Goal: Task Accomplishment & Management: Manage account settings

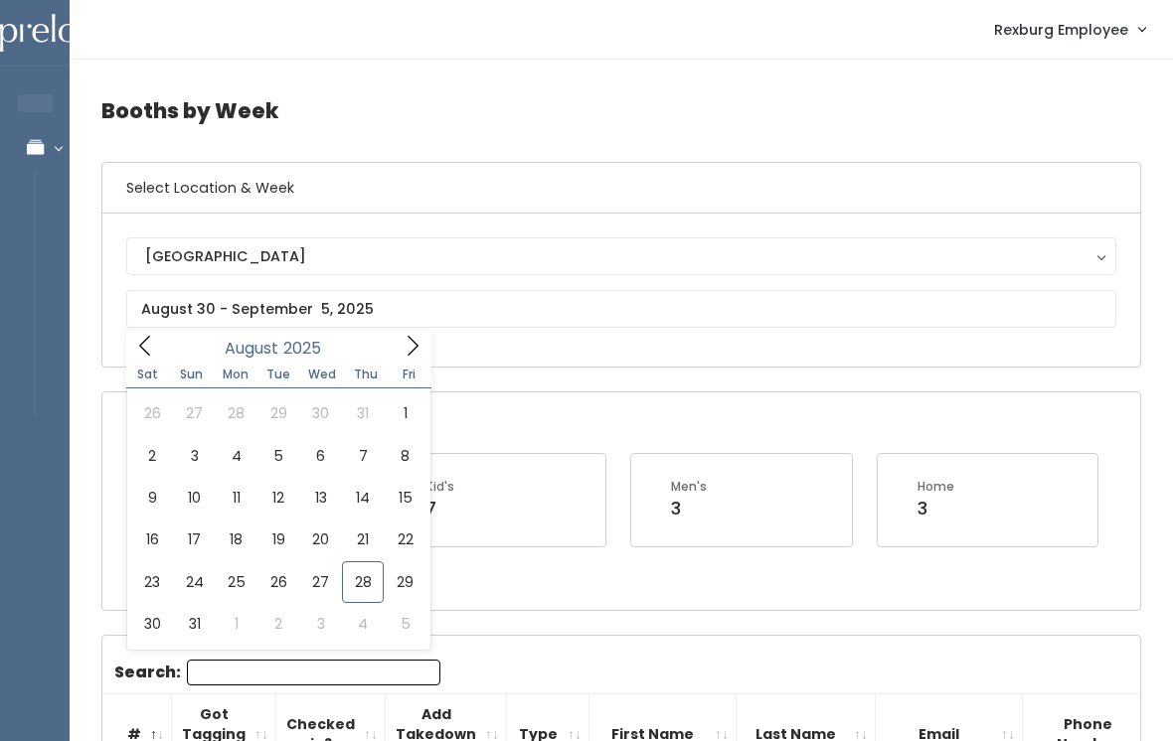
scroll to position [0, 221]
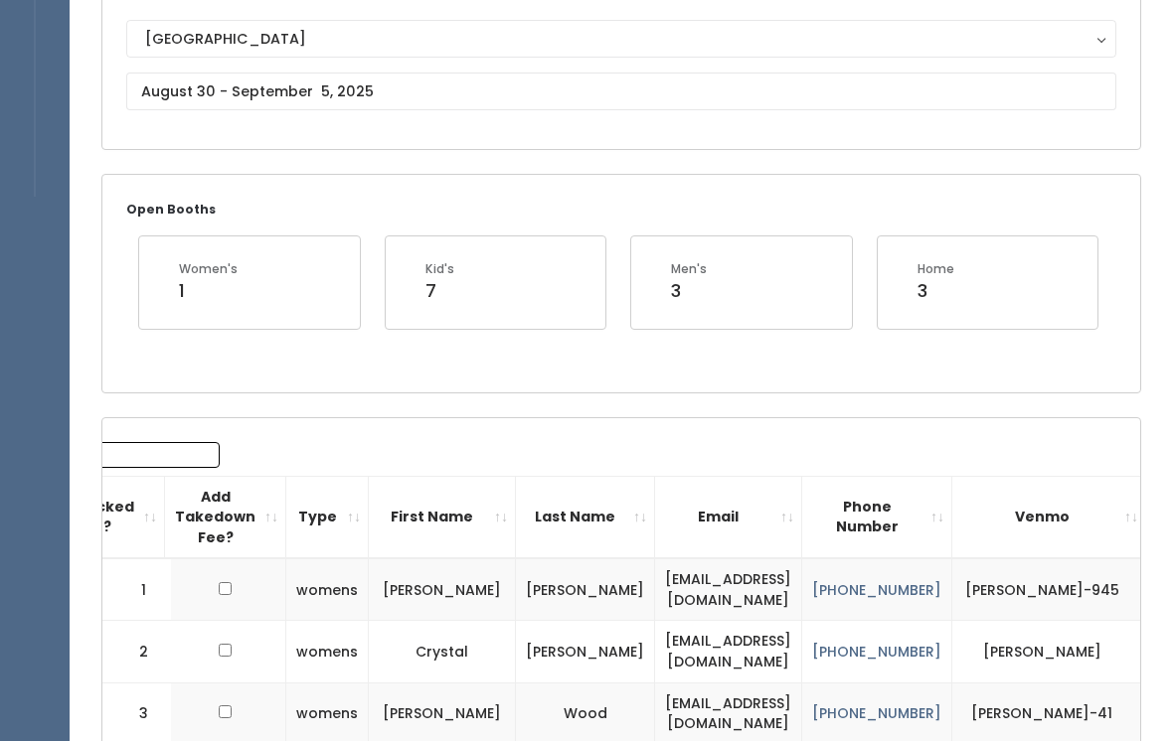
scroll to position [0, 0]
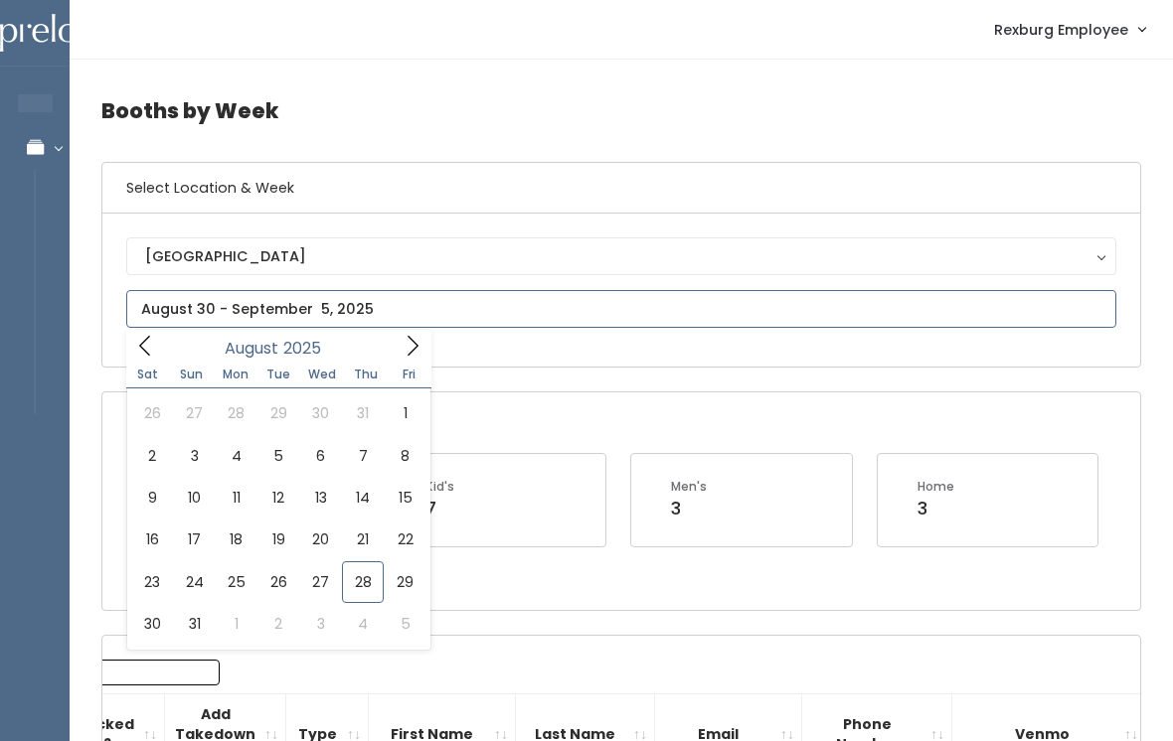
click at [425, 342] on span at bounding box center [413, 345] width 38 height 31
type input "September 6 to September 12"
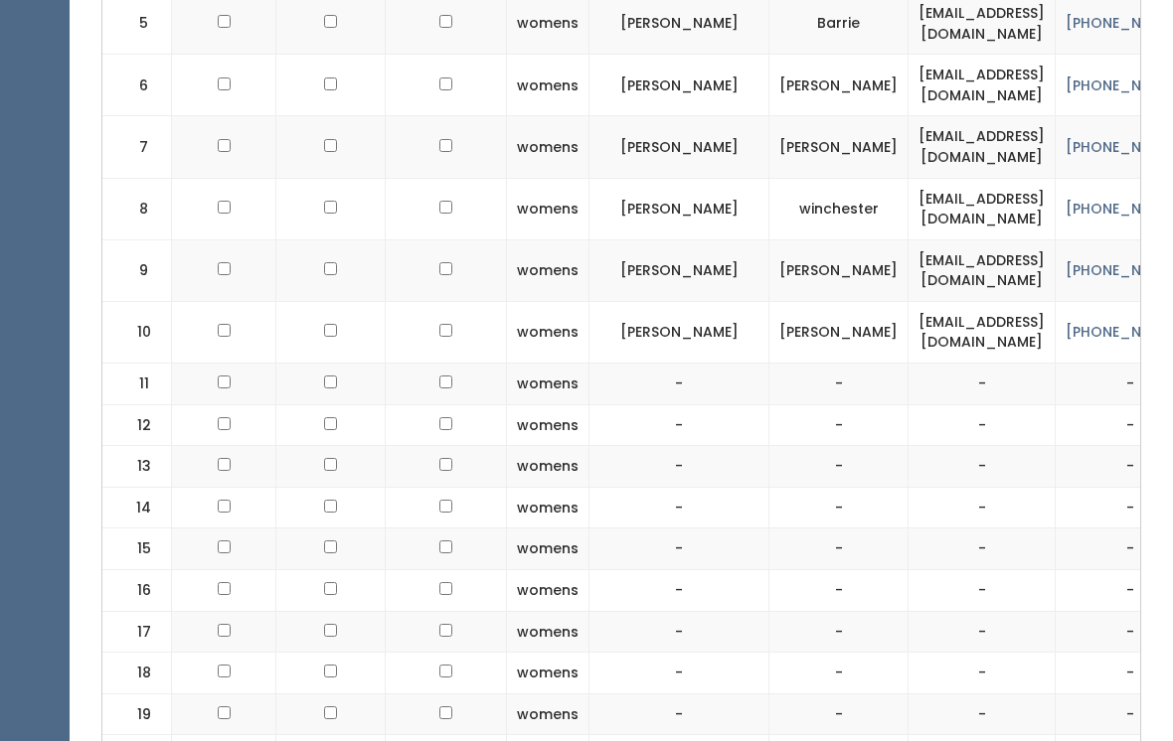
scroll to position [1071, 0]
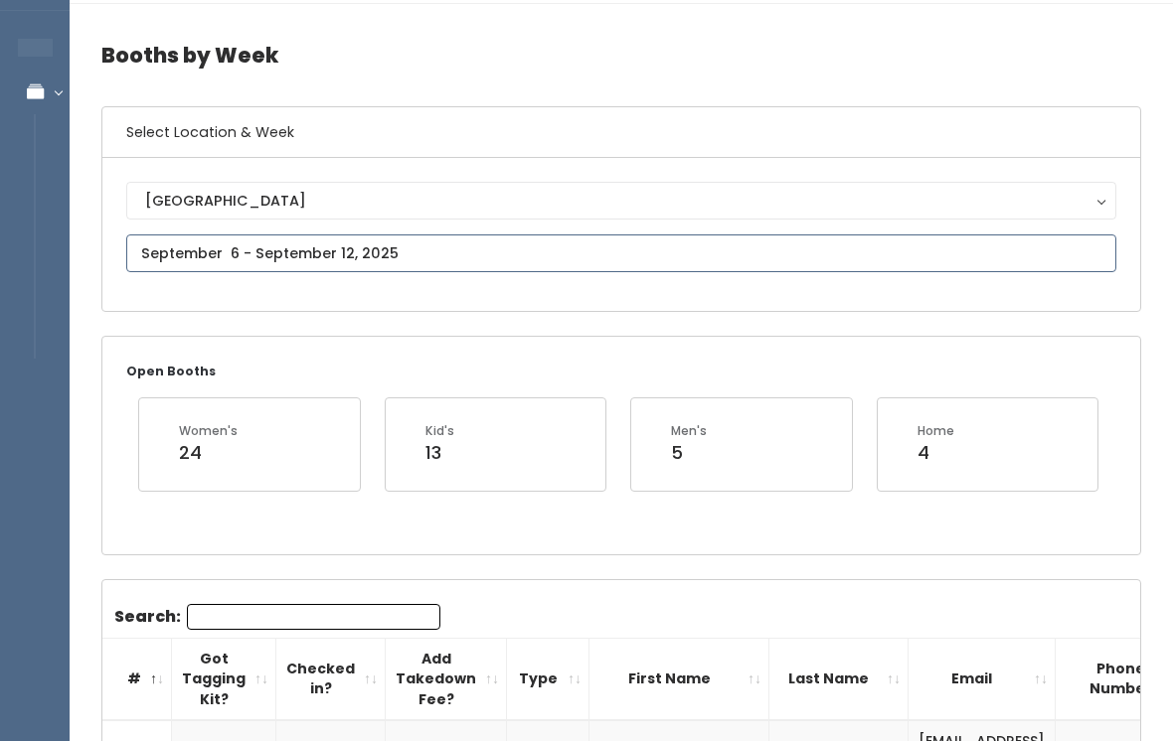
click at [858, 249] on input "text" at bounding box center [621, 255] width 990 height 38
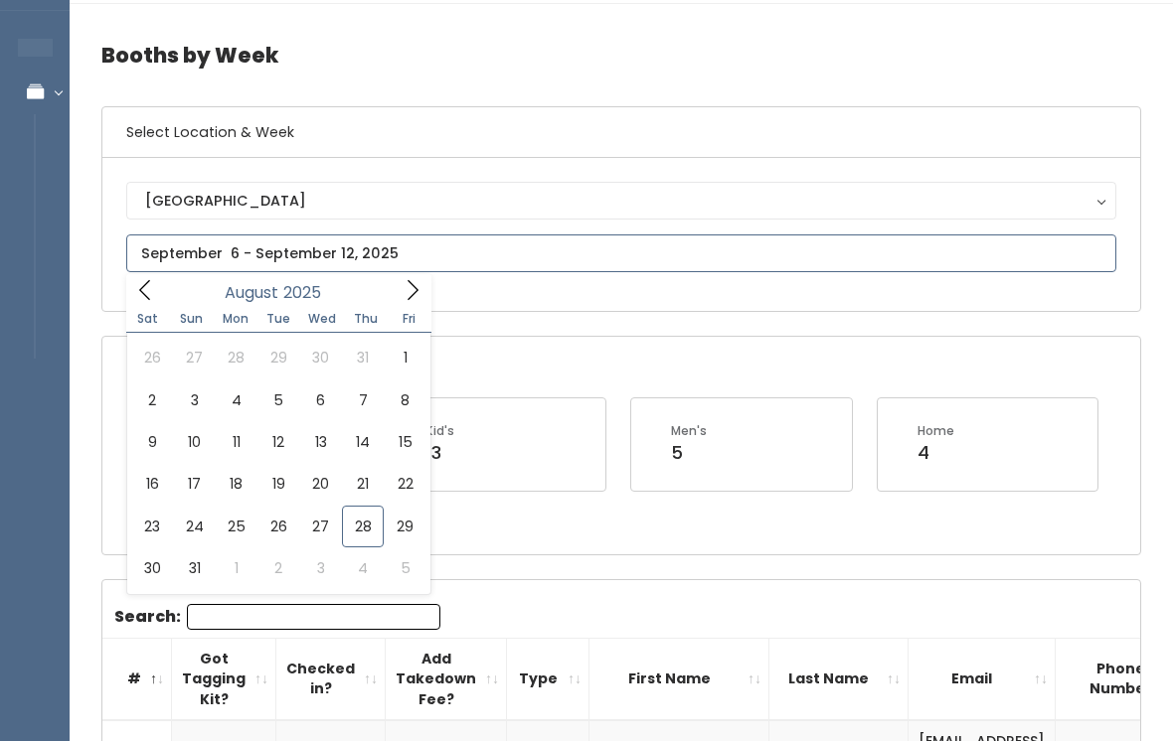
scroll to position [56, 0]
click at [420, 288] on icon at bounding box center [413, 290] width 22 height 22
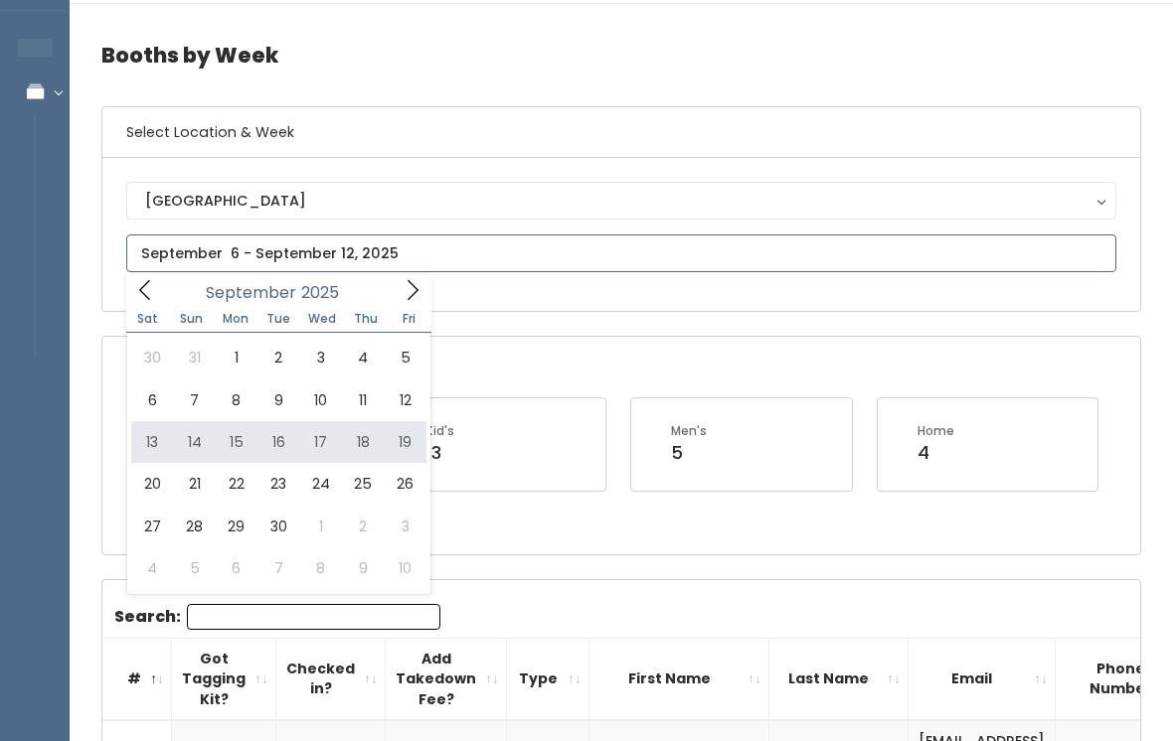
type input "September 13 to September 19"
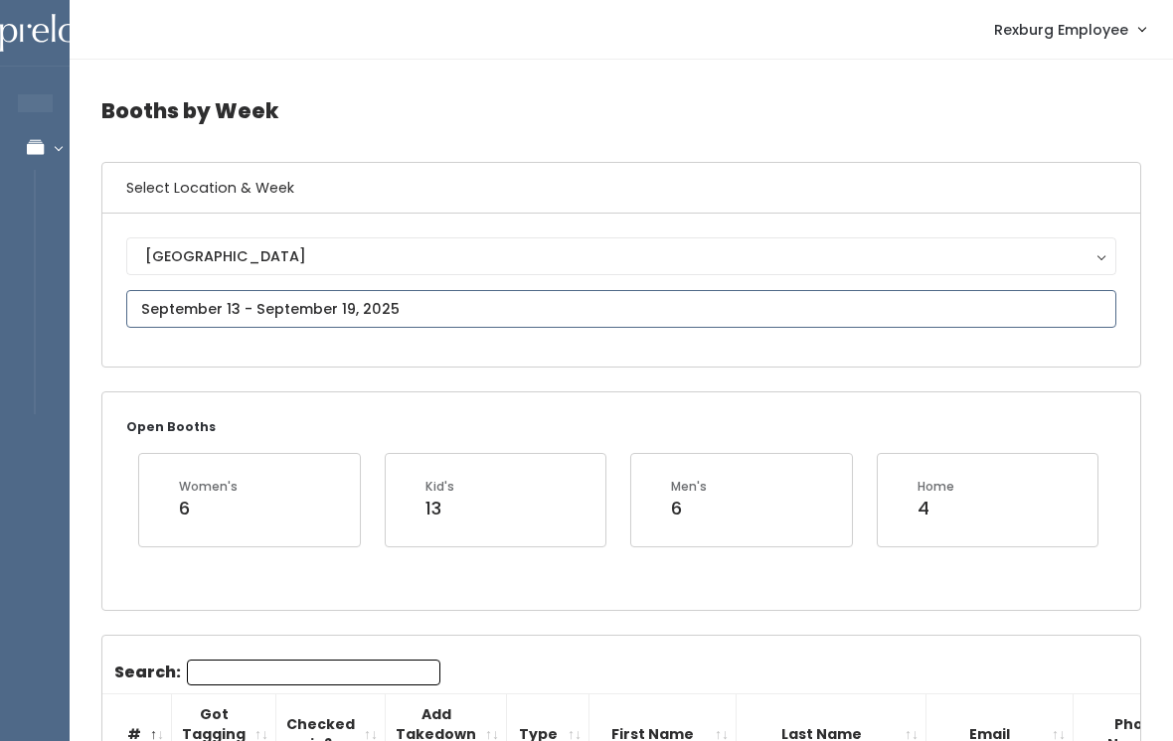
click at [560, 297] on input "text" at bounding box center [621, 309] width 990 height 38
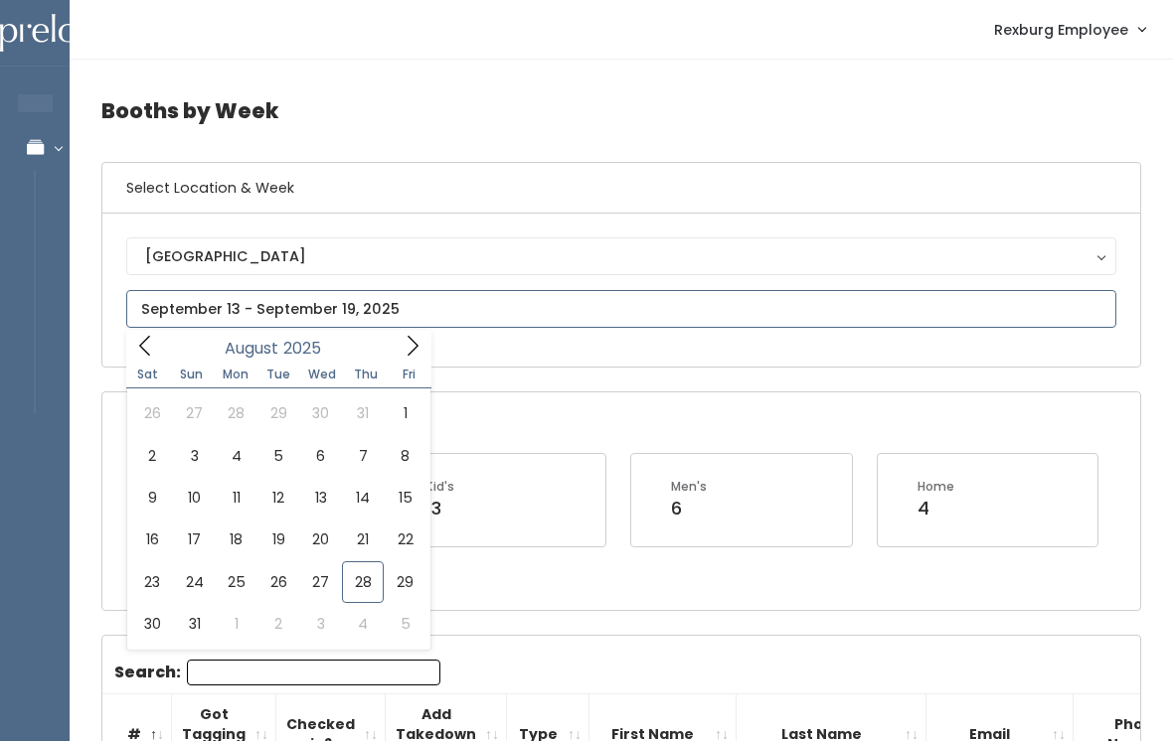
click at [424, 357] on span at bounding box center [413, 345] width 38 height 31
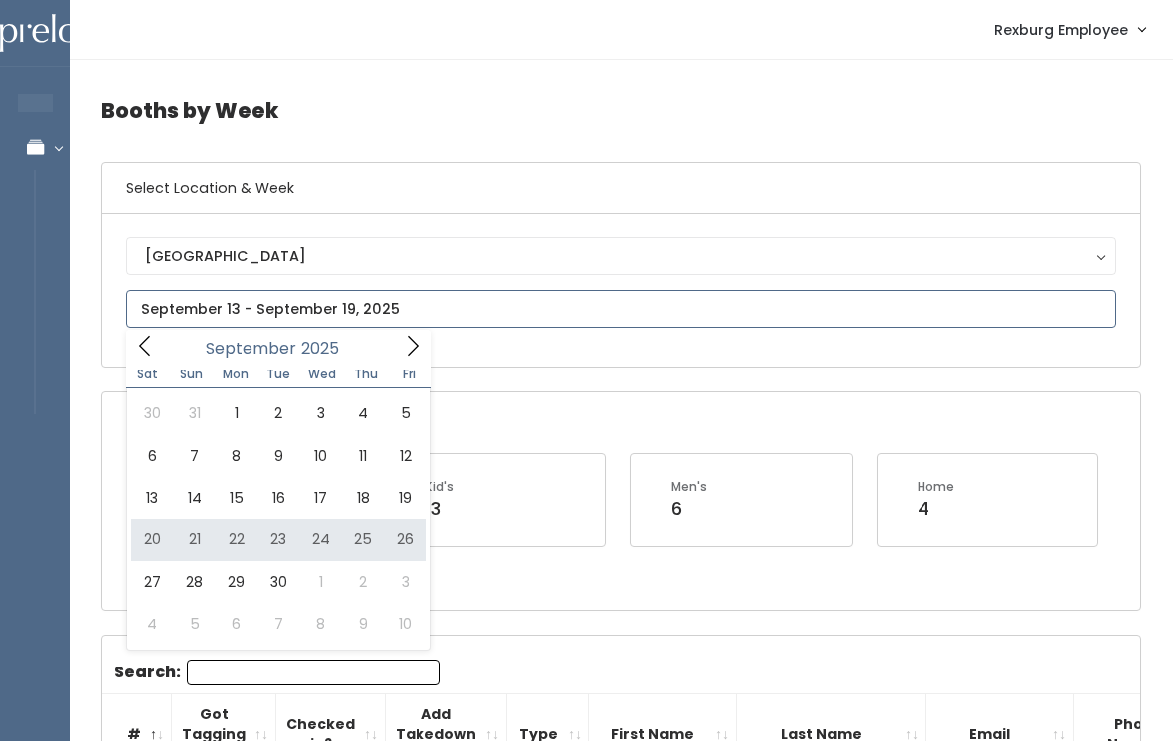
type input "September 20 to September 26"
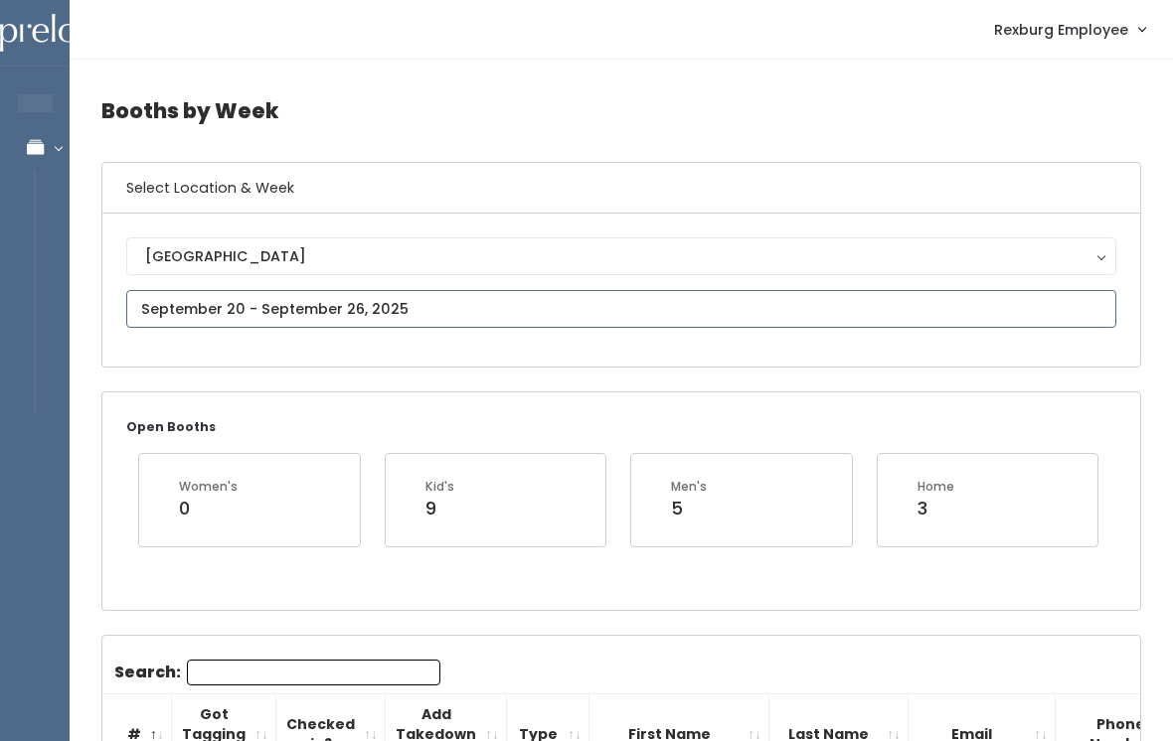
click at [807, 327] on input "text" at bounding box center [621, 309] width 990 height 38
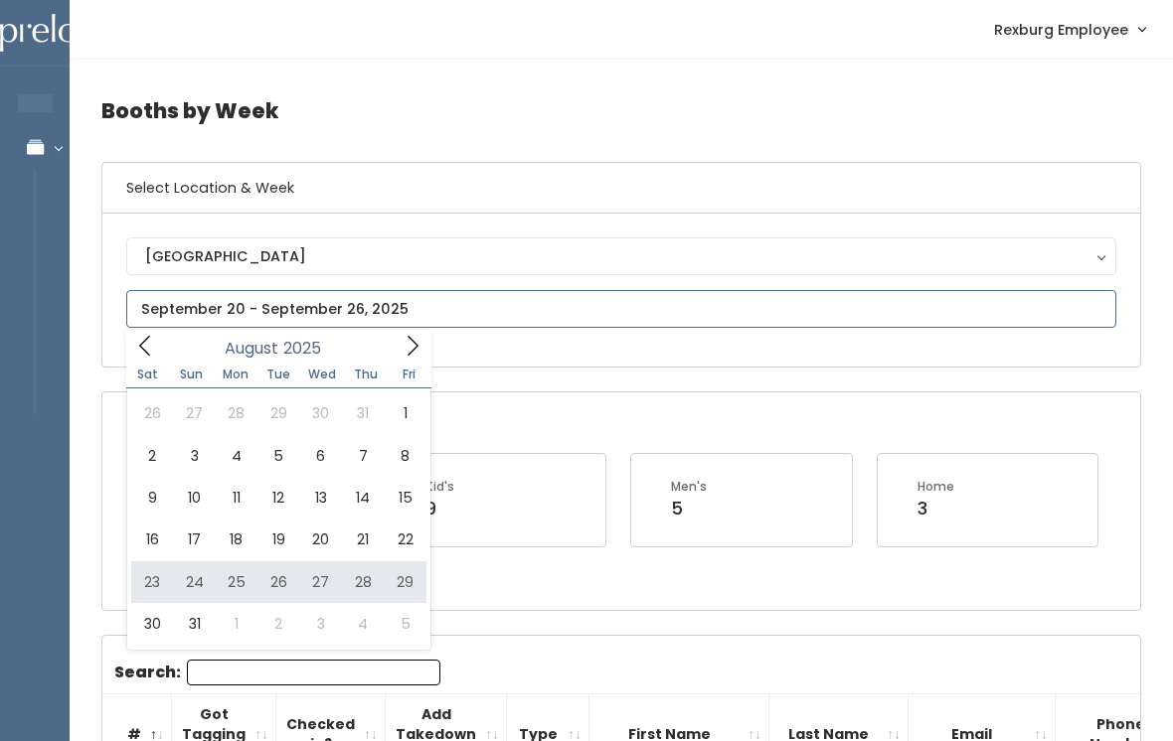
type input "August 23 to August 29"
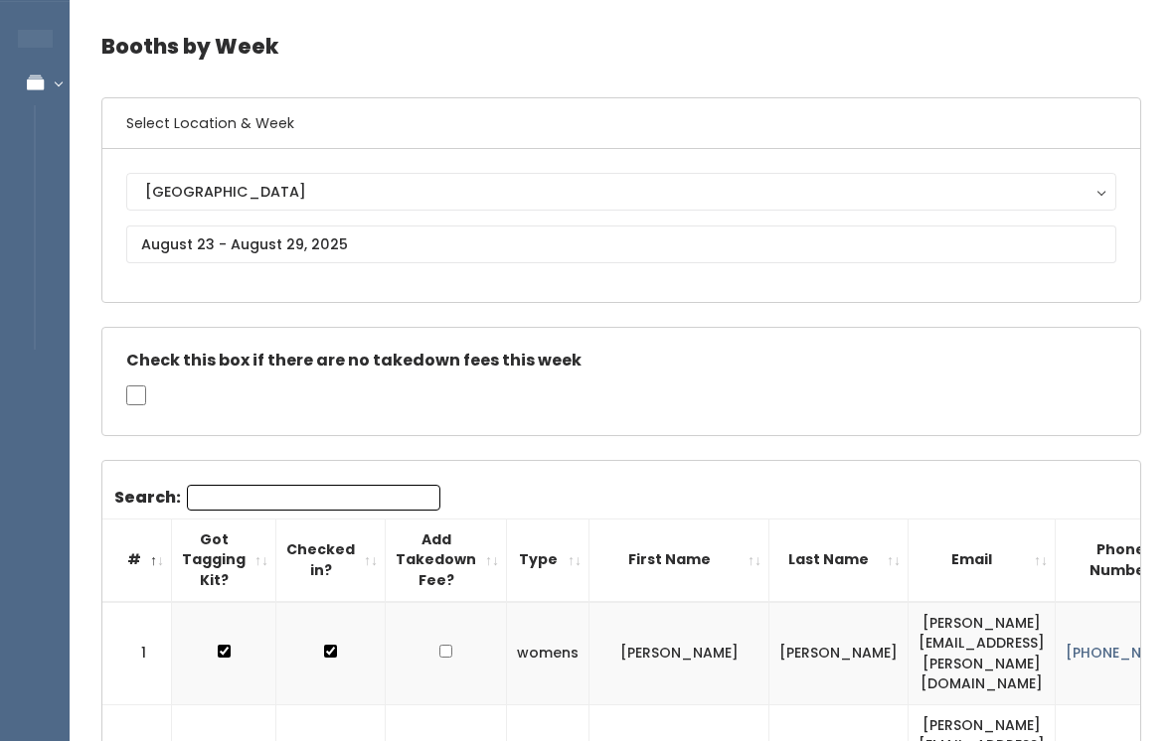
scroll to position [59, 0]
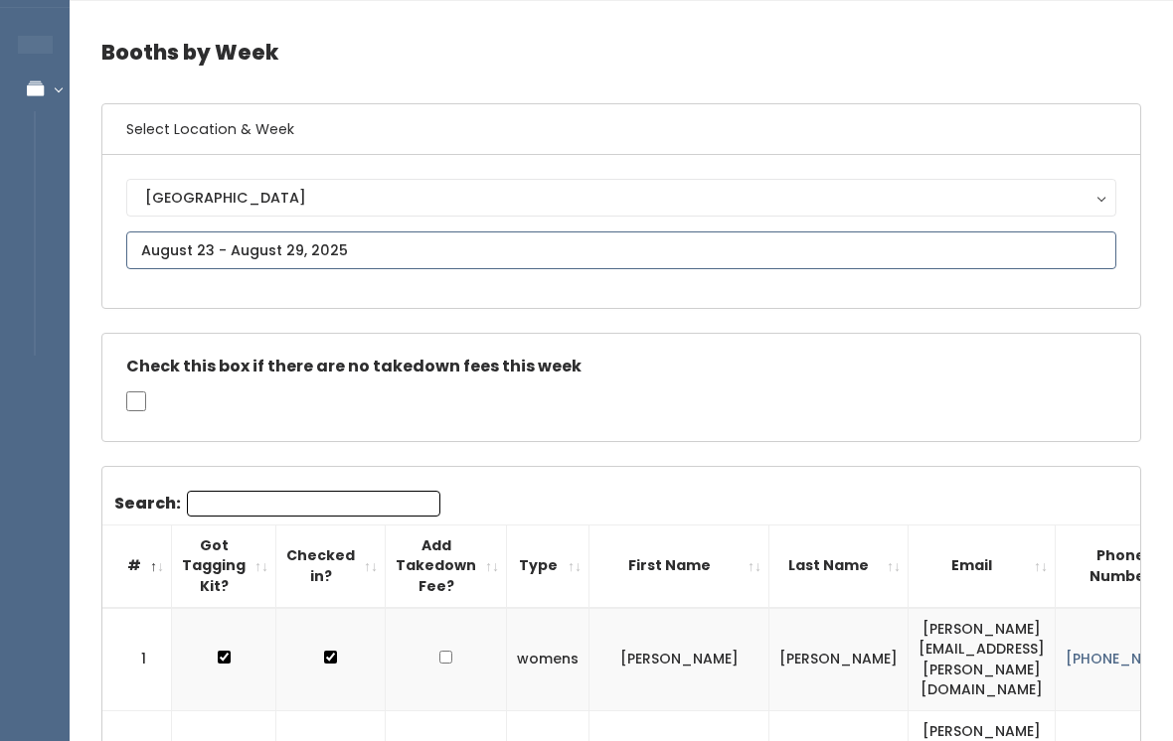
click at [606, 243] on input "text" at bounding box center [621, 251] width 990 height 38
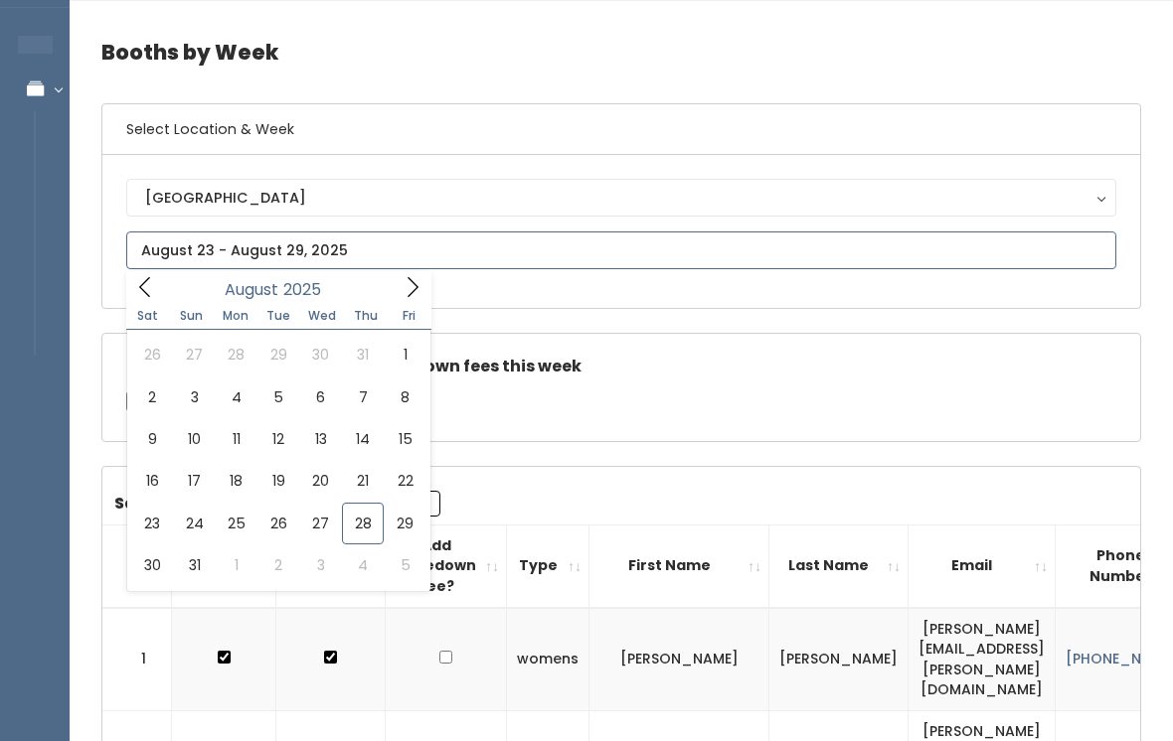
type input "August 30 to September 5"
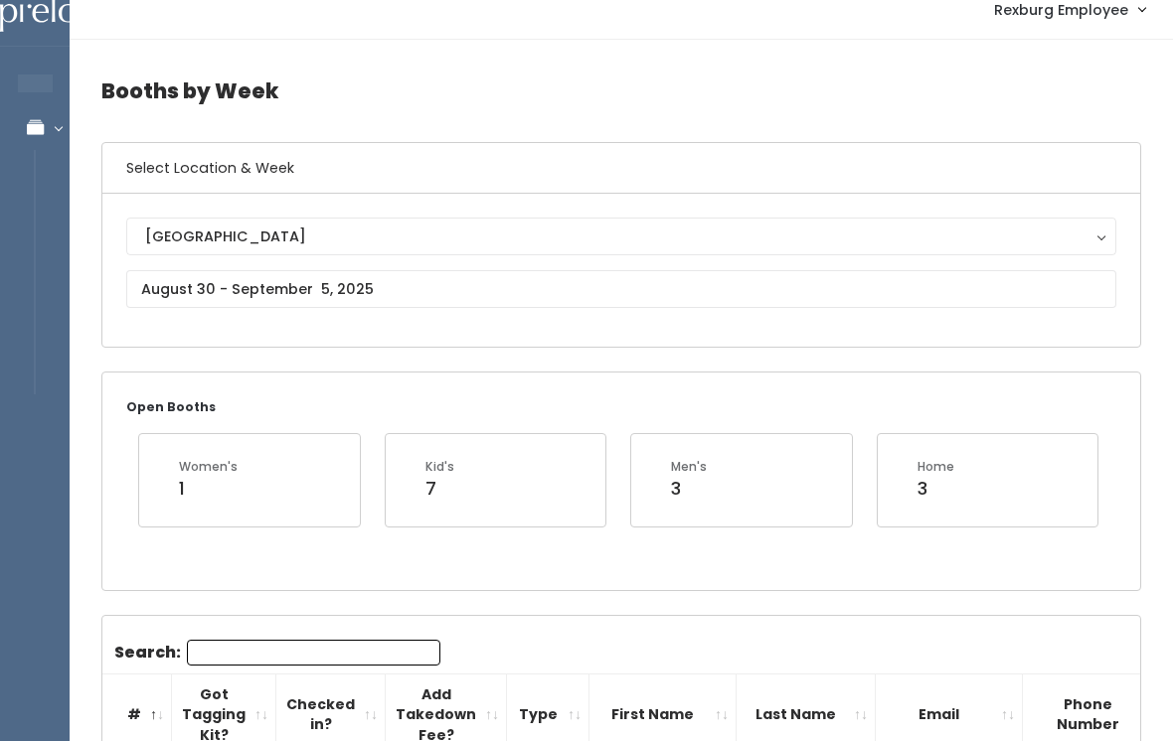
scroll to position [14, 0]
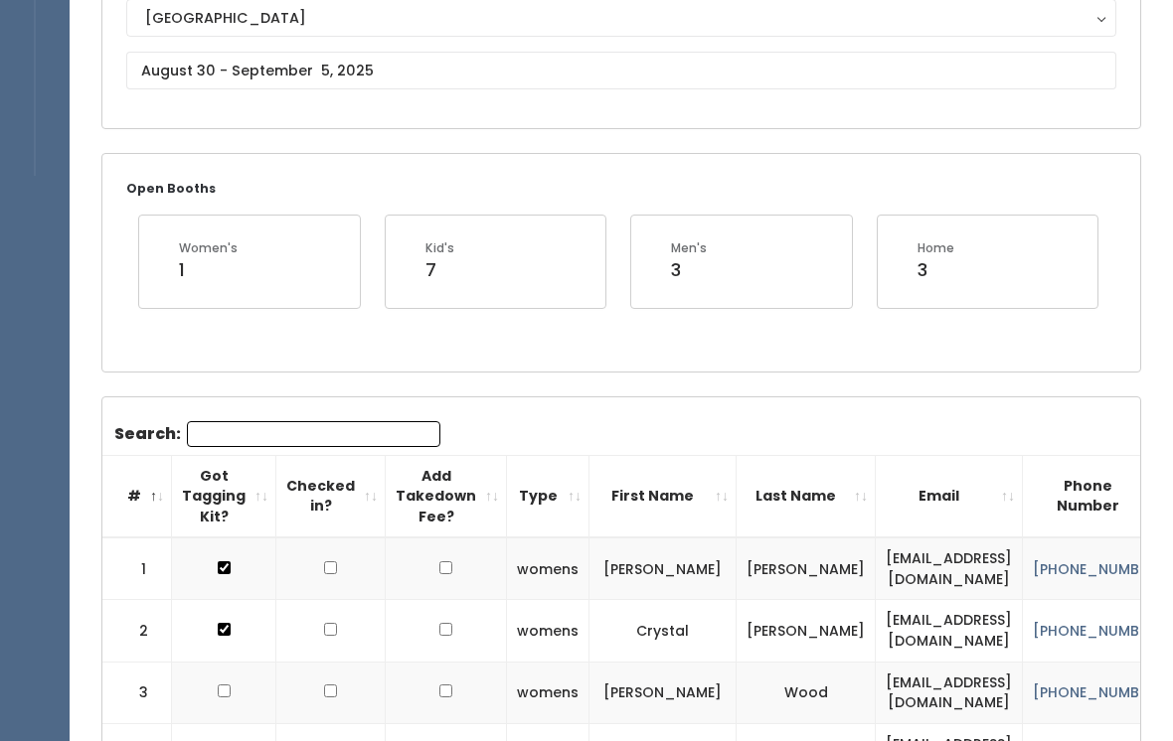
click at [303, 421] on input "Search:" at bounding box center [313, 434] width 253 height 26
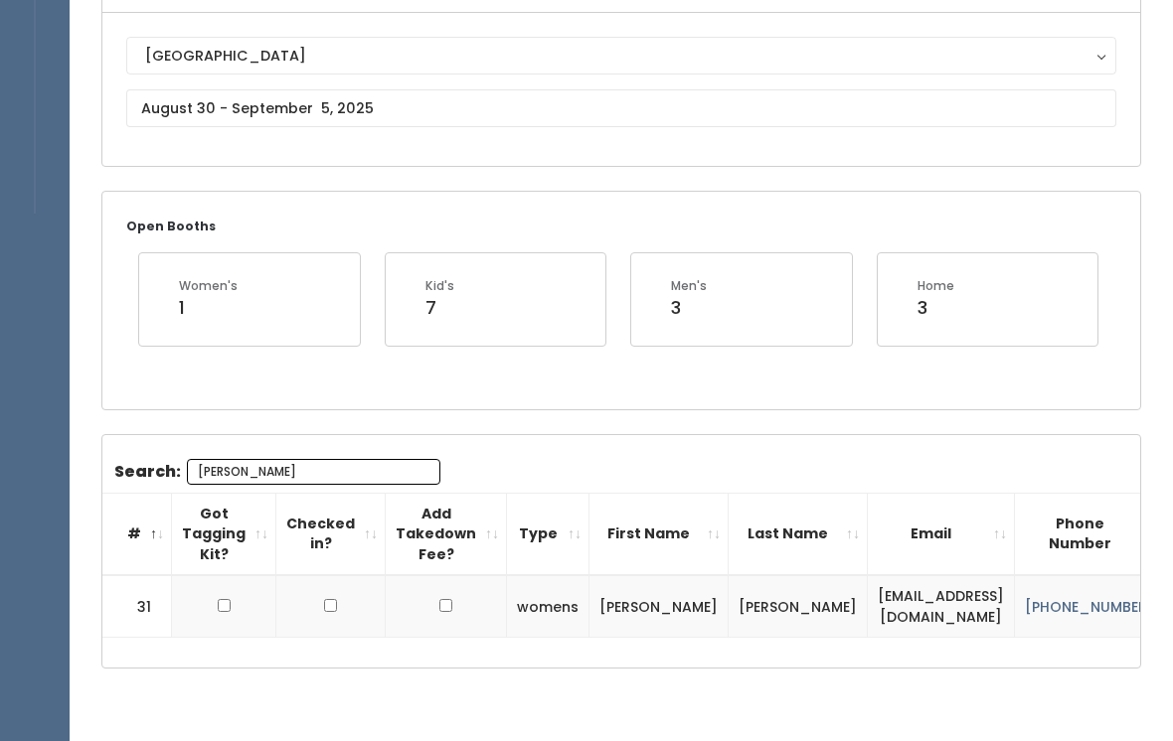
scroll to position [212, 0]
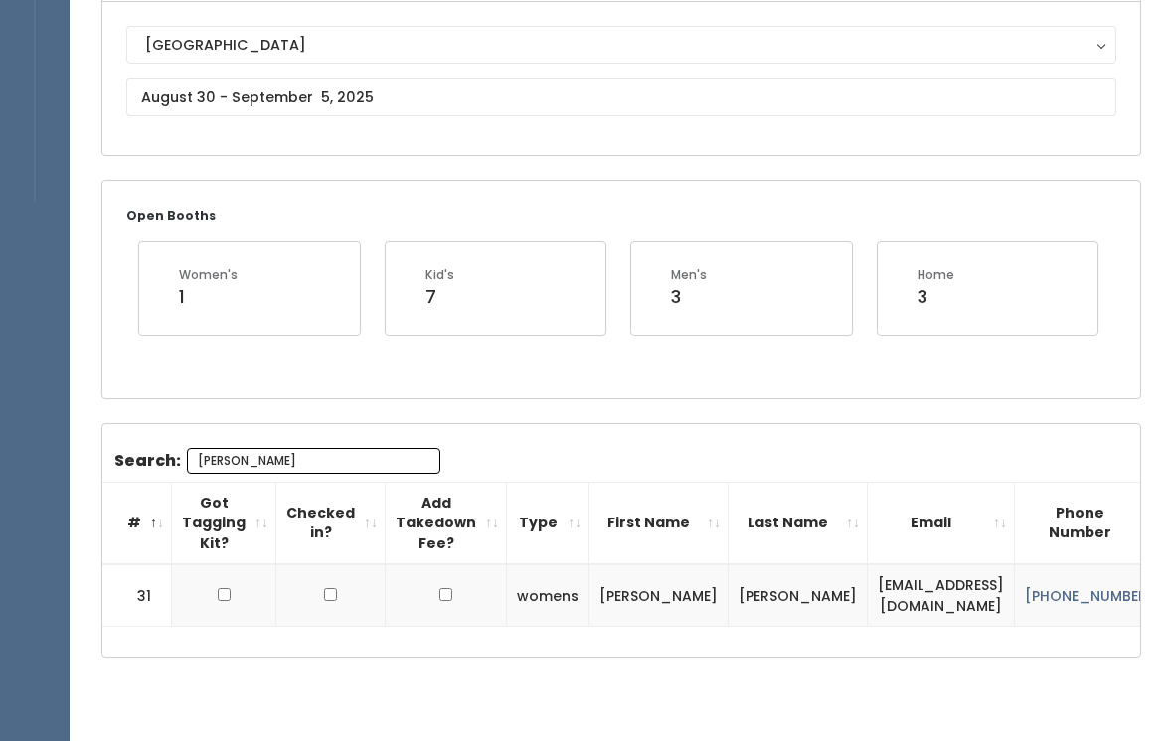
type input "Daniel"
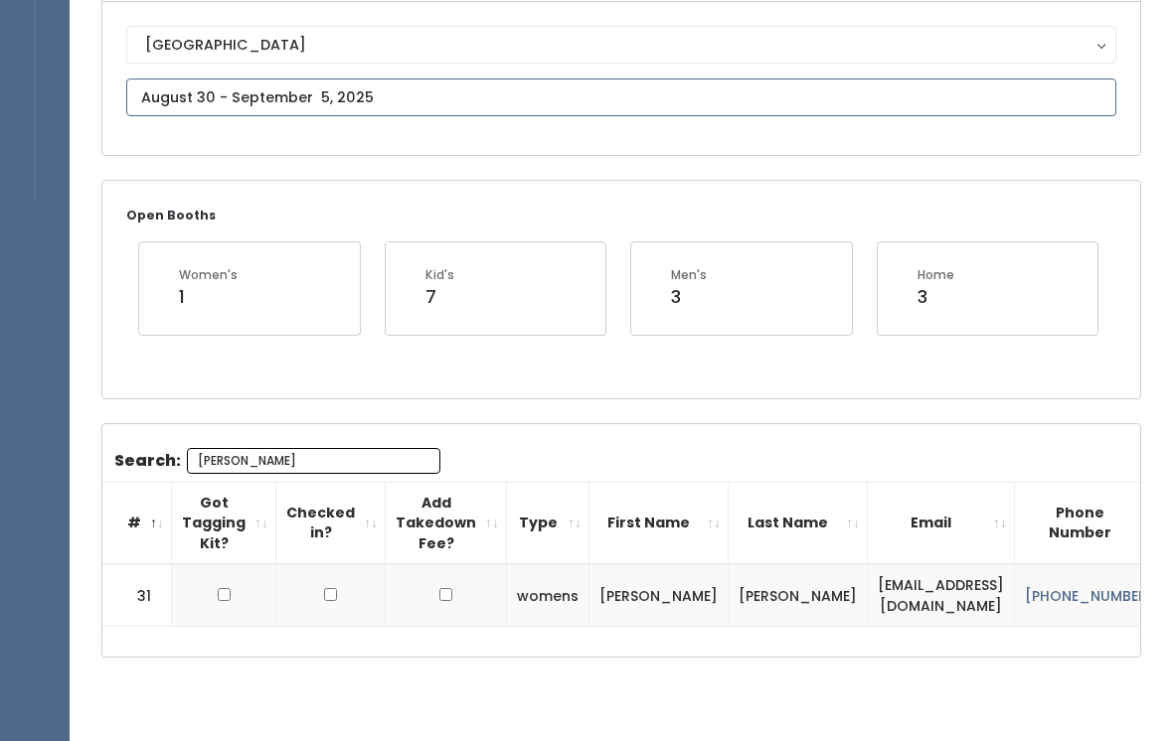
click at [808, 82] on input "text" at bounding box center [621, 98] width 990 height 38
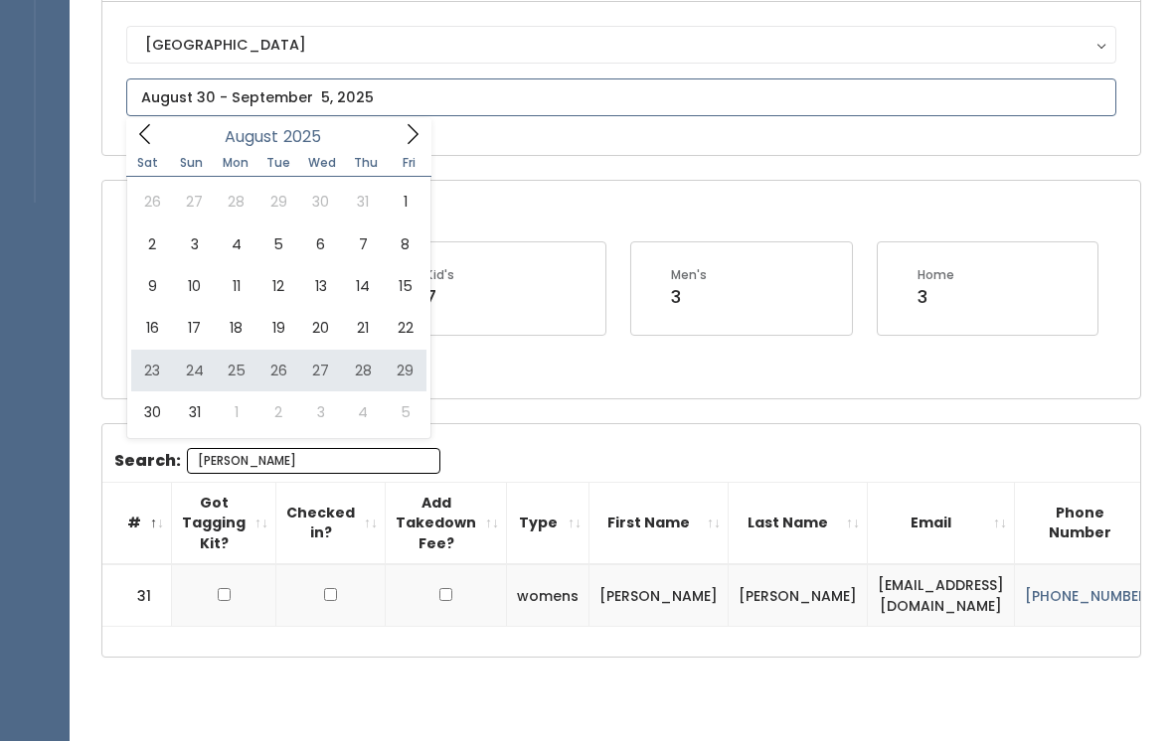
type input "August 23 to August 29"
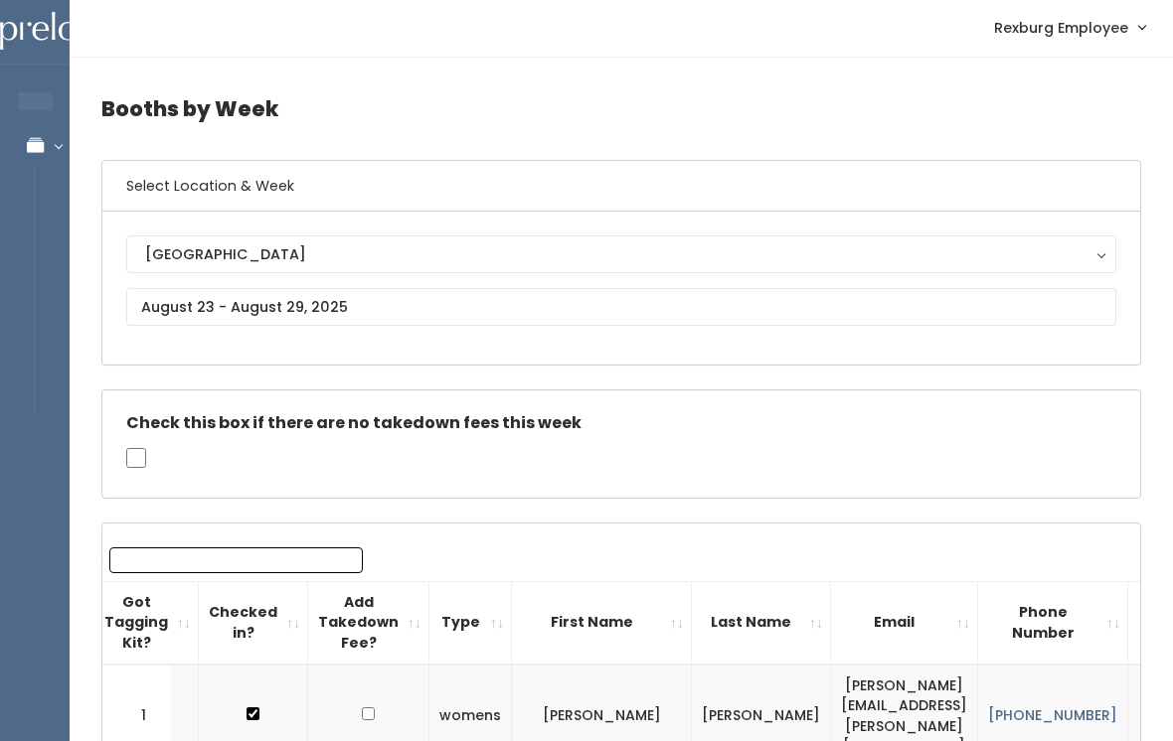
scroll to position [12, 0]
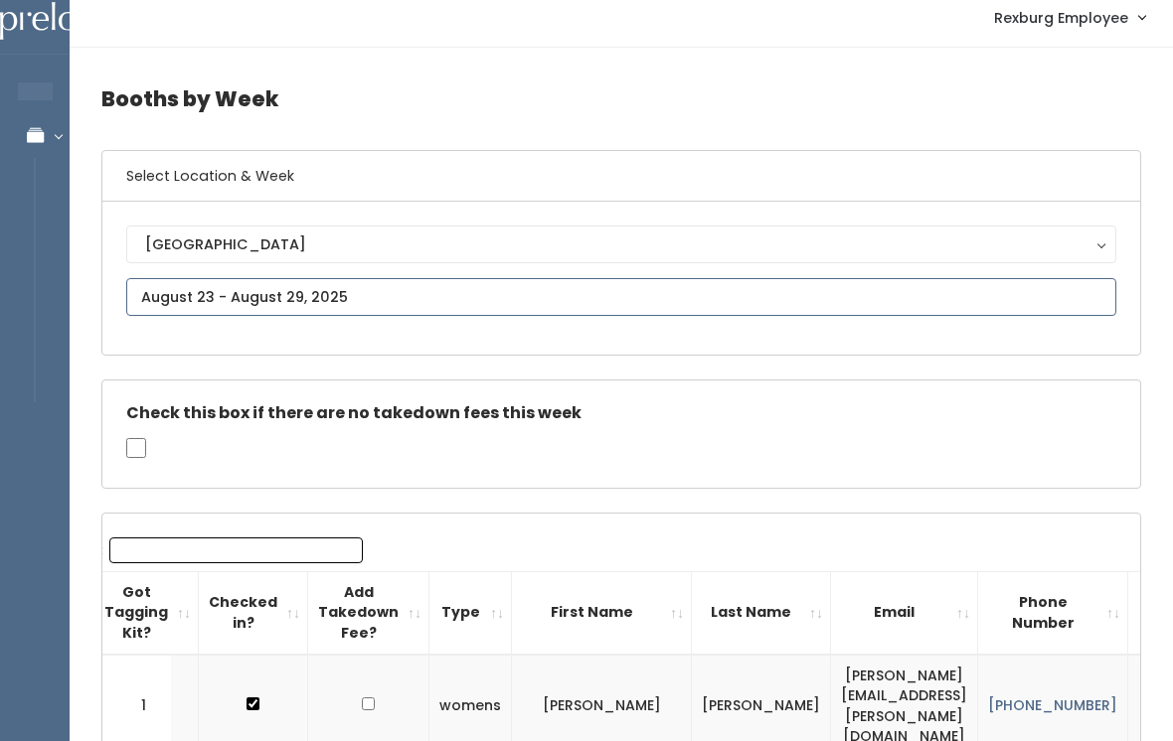
click at [680, 290] on input "text" at bounding box center [621, 297] width 990 height 38
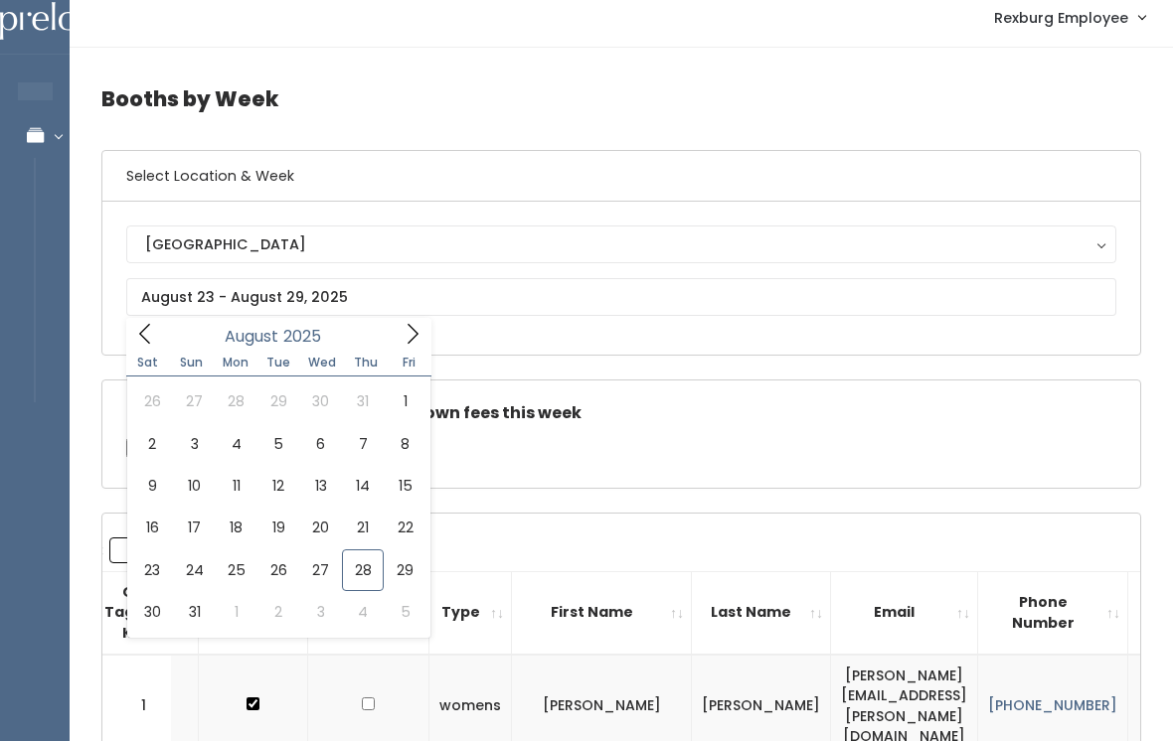
click at [314, 646] on th "Add Takedown Fee?" at bounding box center [368, 612] width 121 height 82
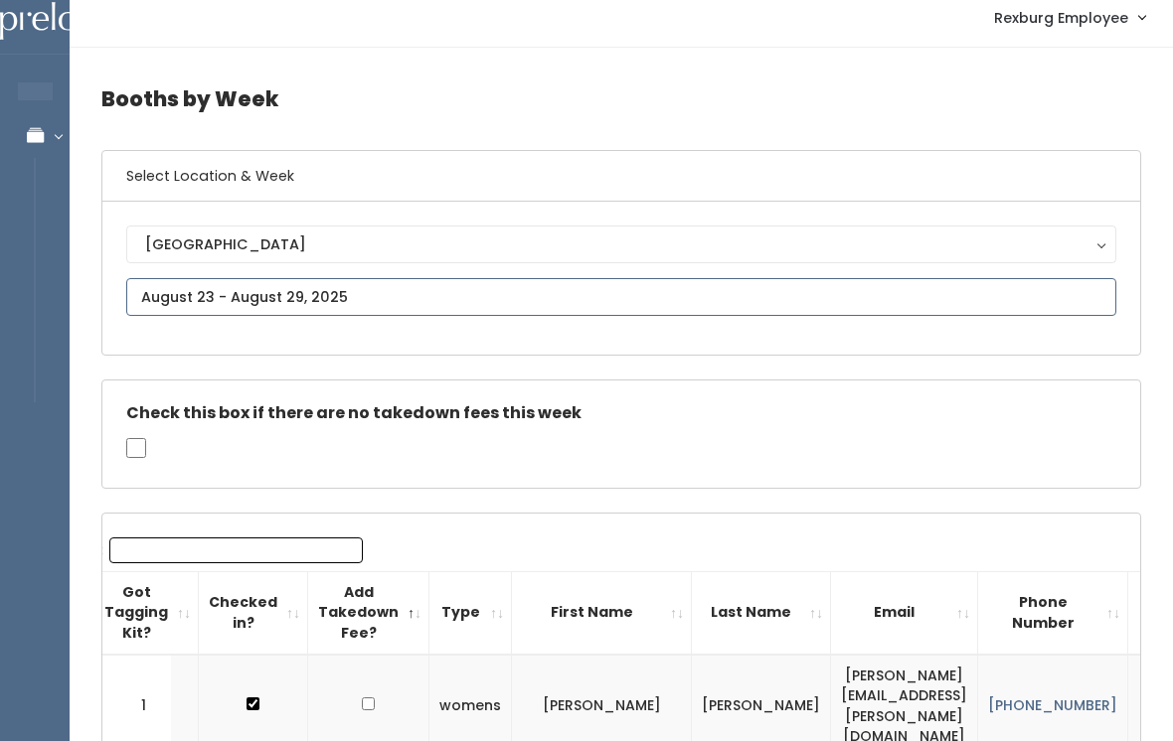
click at [470, 288] on input "text" at bounding box center [621, 297] width 990 height 38
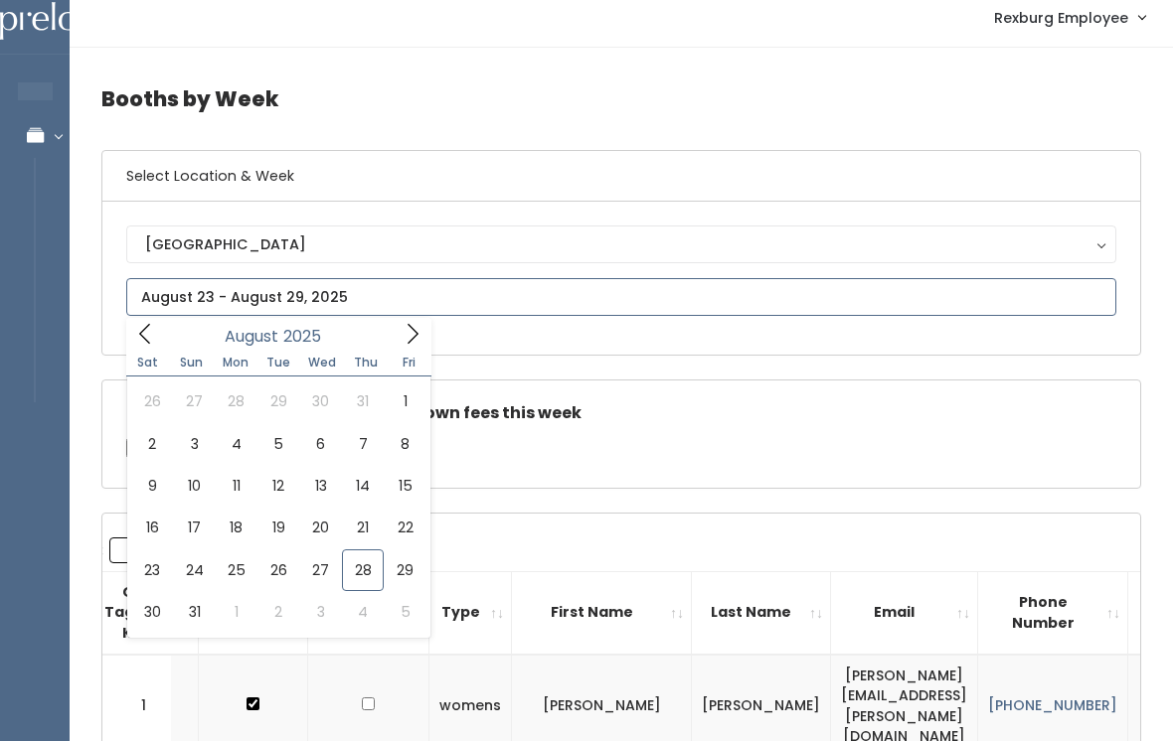
type input "August 30 to September 5"
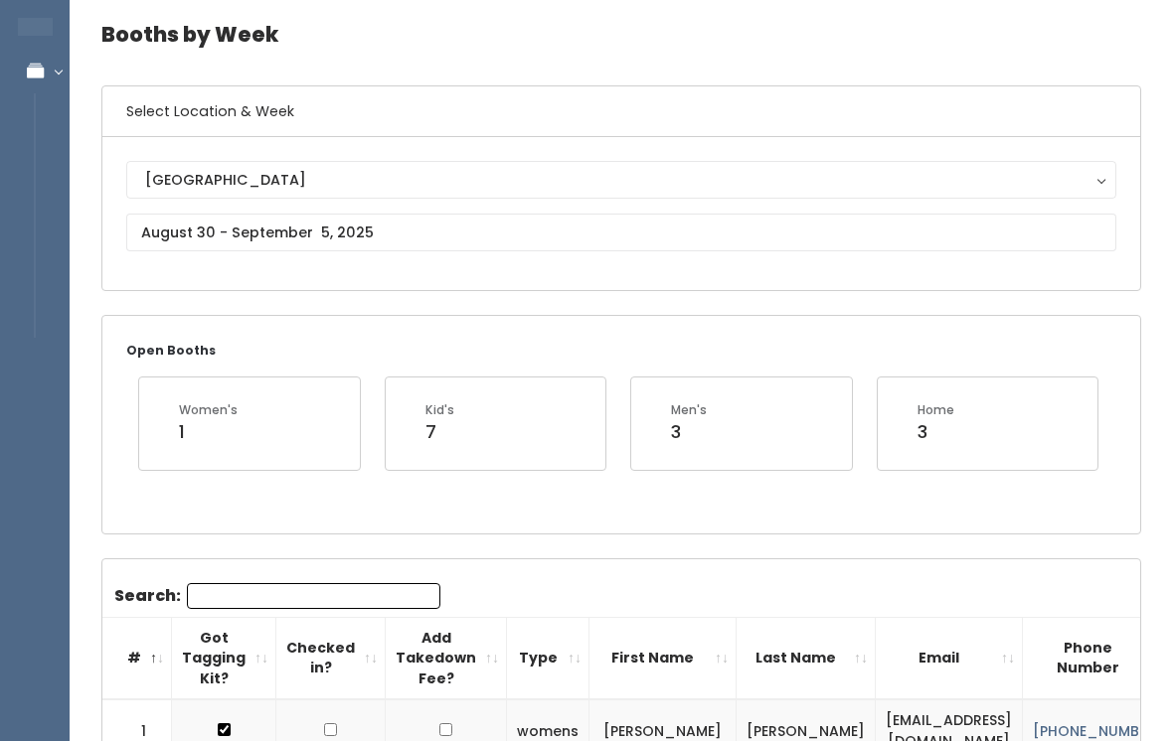
scroll to position [76, 0]
click at [1000, 263] on div "[GEOGRAPHIC_DATA] [GEOGRAPHIC_DATA]" at bounding box center [621, 214] width 990 height 105
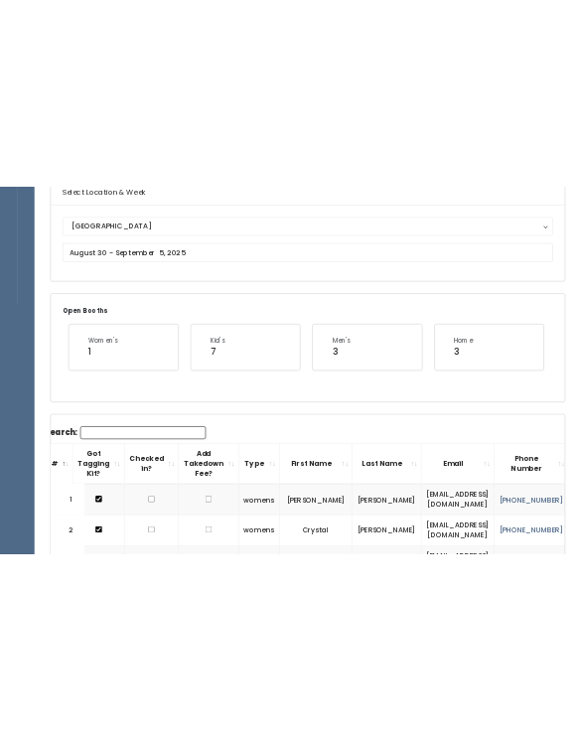
scroll to position [0, 0]
